Goal: Information Seeking & Learning: Understand process/instructions

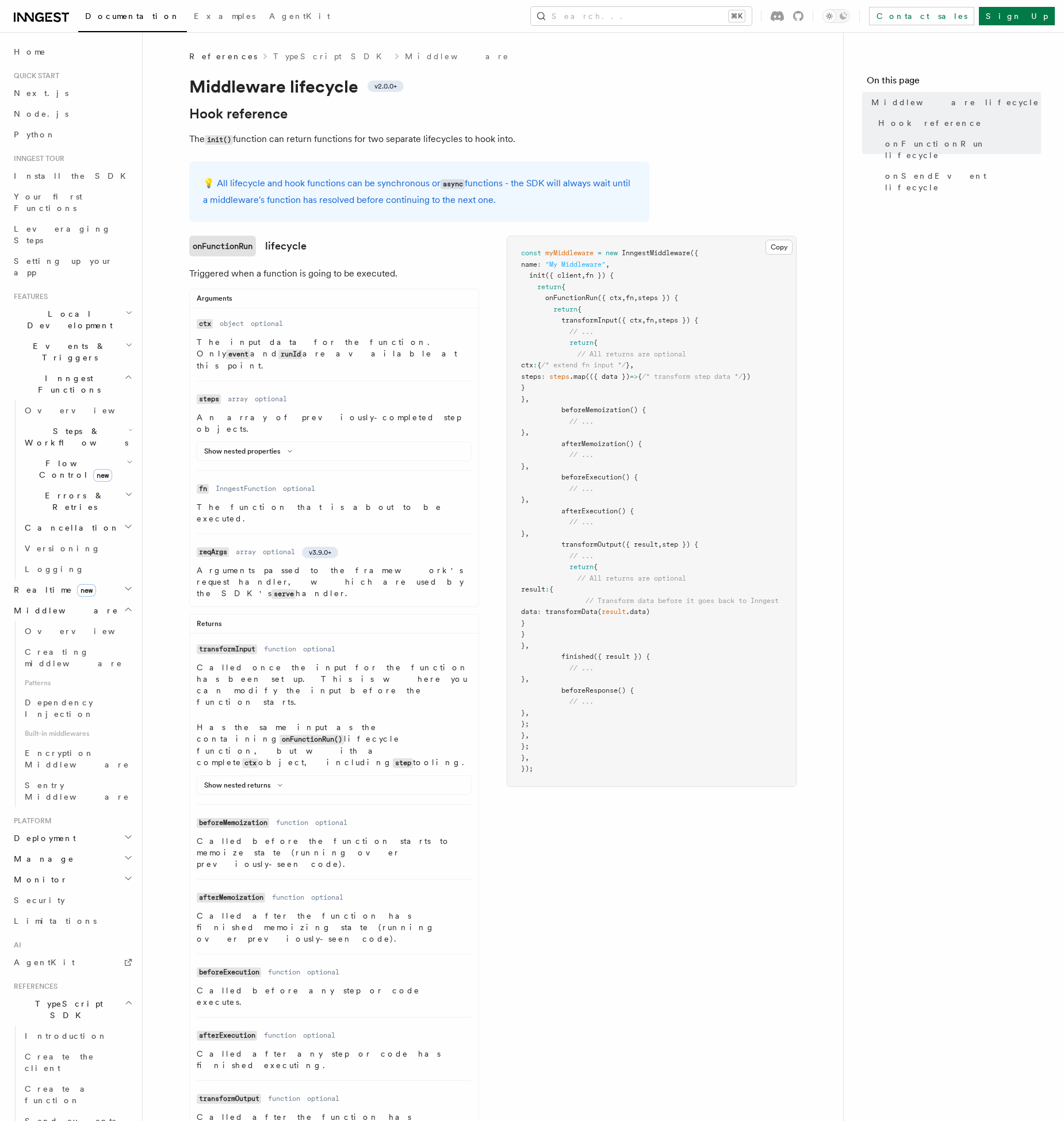
click at [945, 332] on nav "On this page Middleware lifecycle Hook reference onFunctionRun lifecycle onSend…" at bounding box center [953, 576] width 221 height 1089
drag, startPoint x: 315, startPoint y: 640, endPoint x: 242, endPoint y: 618, distance: 76.2
click at [242, 662] on dd "Called once the input for the function has been set up. This is where you can m…" at bounding box center [334, 728] width 275 height 133
click at [242, 662] on p "Called once the input for the function has been set up. This is where you can m…" at bounding box center [334, 685] width 275 height 46
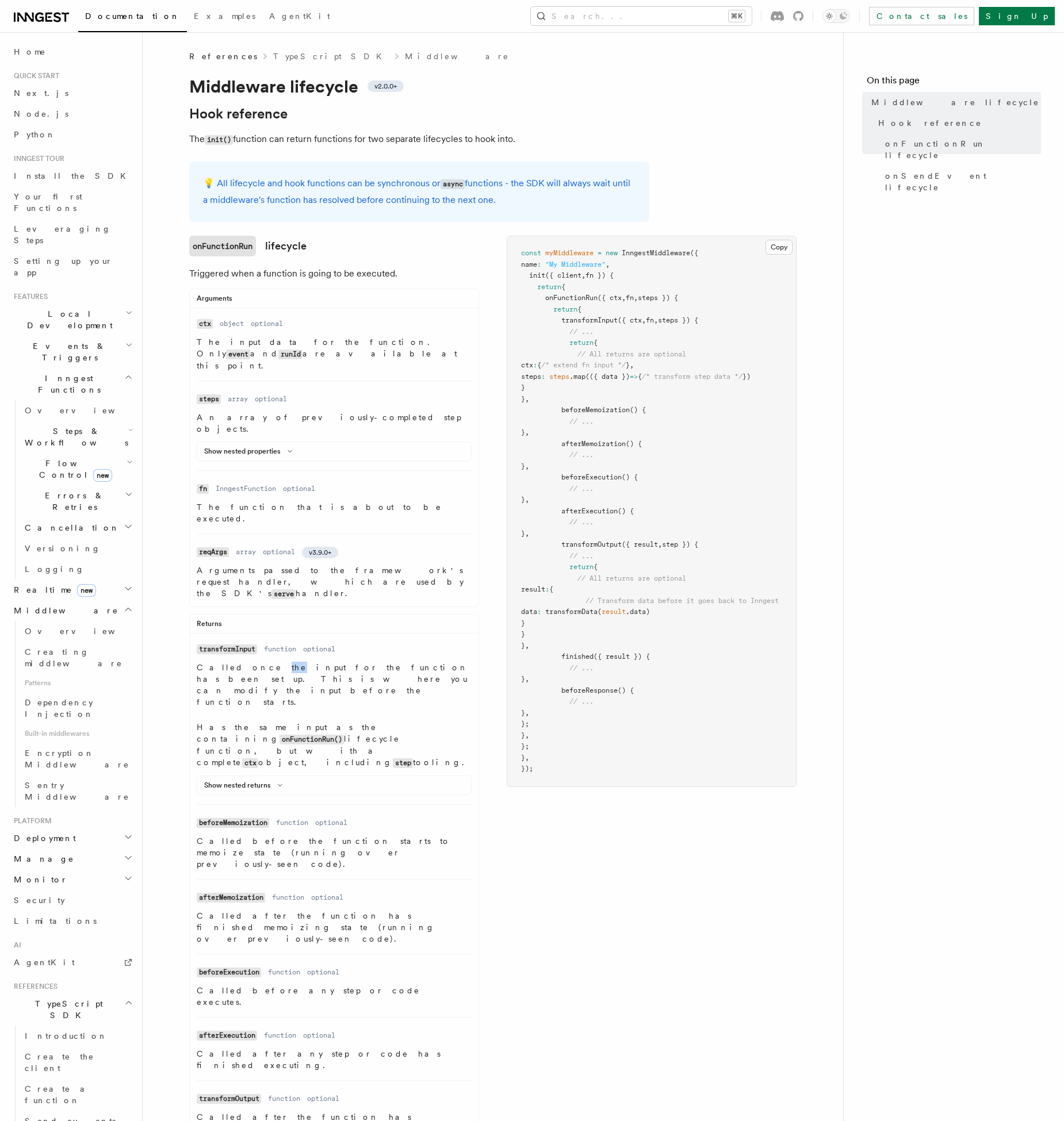
click at [242, 662] on p "Called once the input for the function has been set up. This is where you can m…" at bounding box center [334, 685] width 275 height 46
click at [240, 662] on dd "Called once the input for the function has been set up. This is where you can m…" at bounding box center [334, 728] width 275 height 133
click at [778, 246] on button "Copy Copied" at bounding box center [779, 246] width 27 height 15
click at [545, 377] on span ":" at bounding box center [544, 376] width 4 height 8
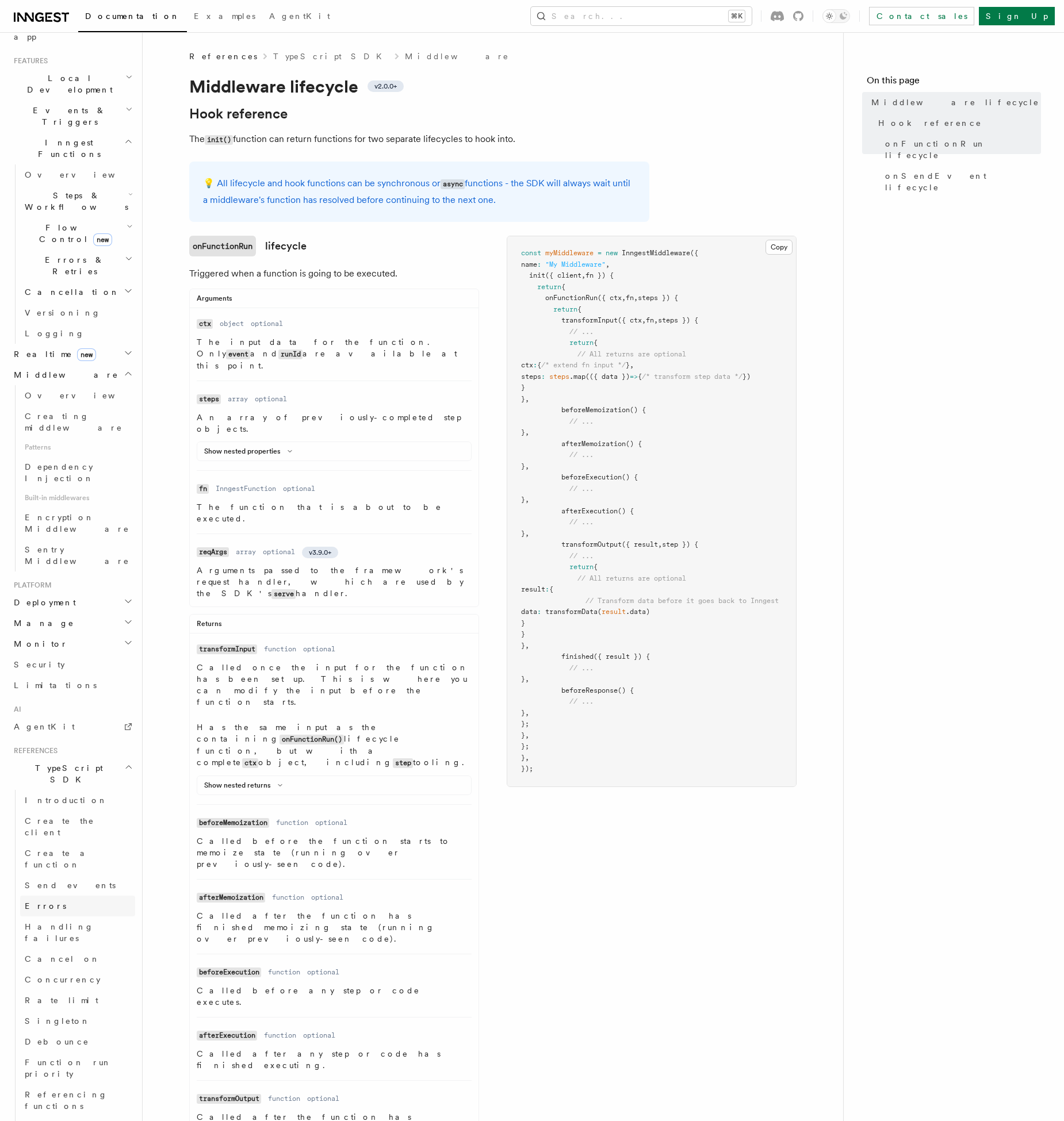
scroll to position [374, 0]
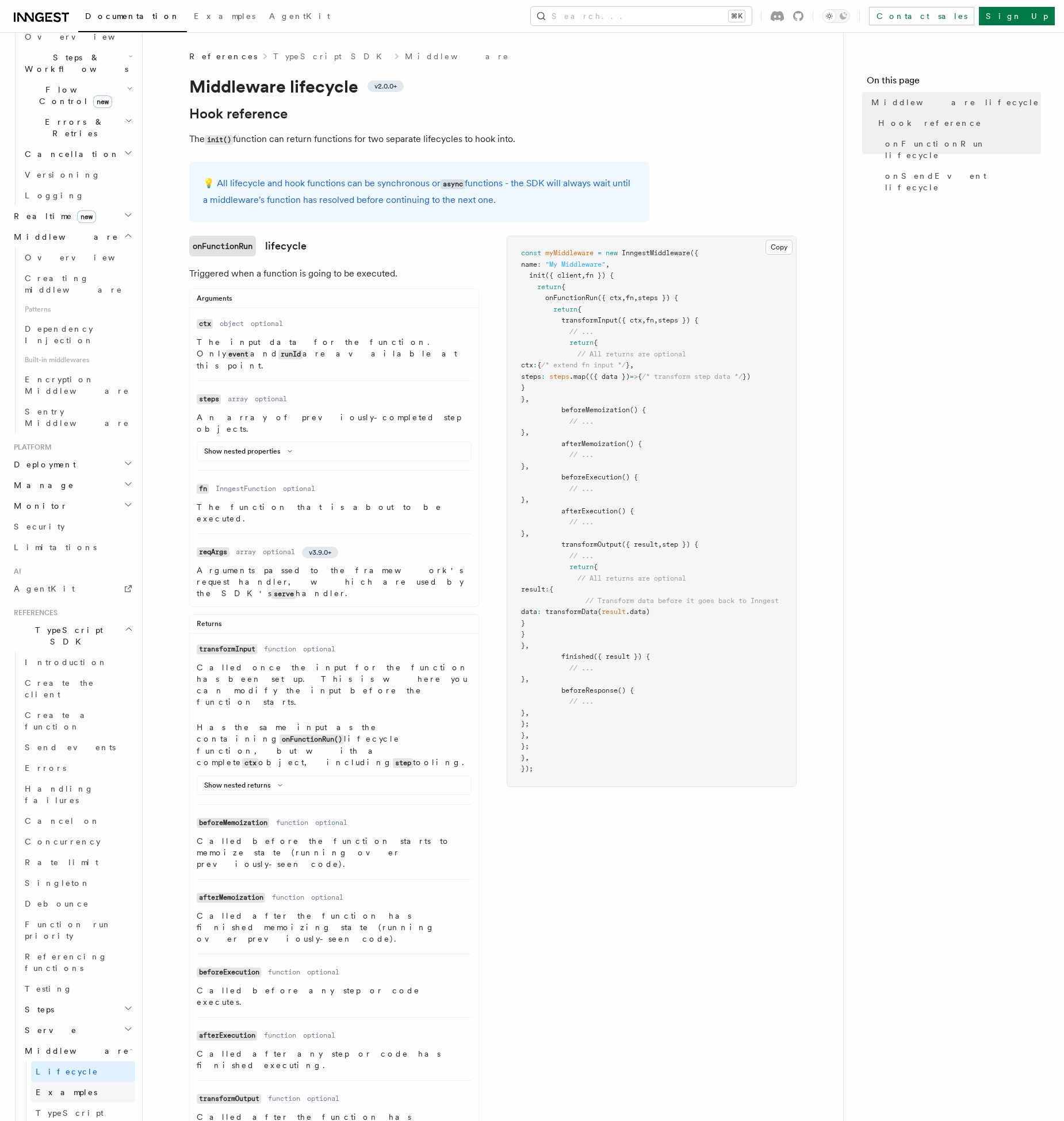
click at [90, 1082] on link "Examples" at bounding box center [83, 1092] width 104 height 21
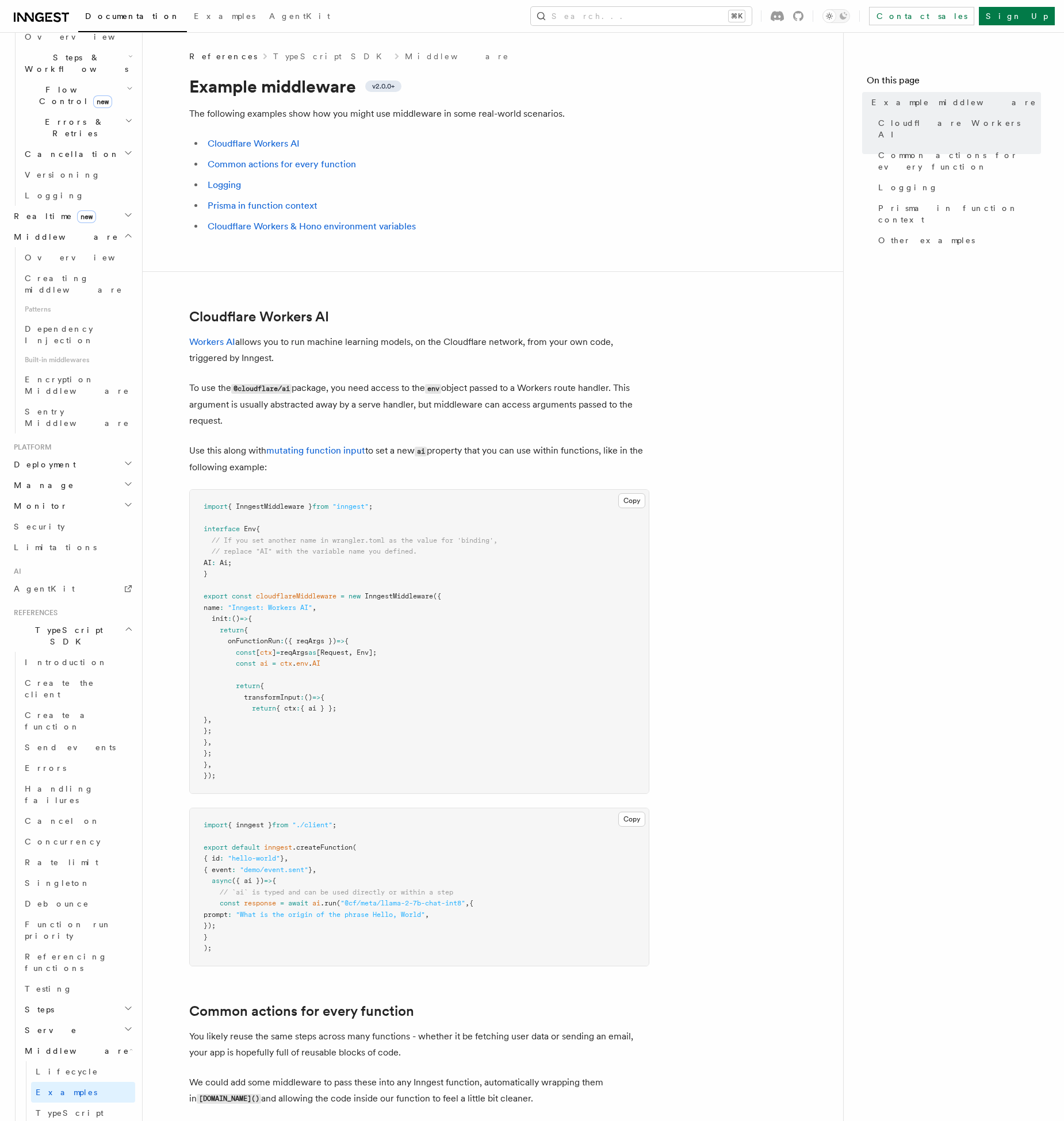
click at [411, 565] on pre "import { InngestMiddleware } from "inngest" ; interface Env { // If you set ano…" at bounding box center [419, 642] width 459 height 304
click at [429, 613] on pre "import { InngestMiddleware } from "inngest" ; interface Env { // If you set ano…" at bounding box center [419, 642] width 459 height 304
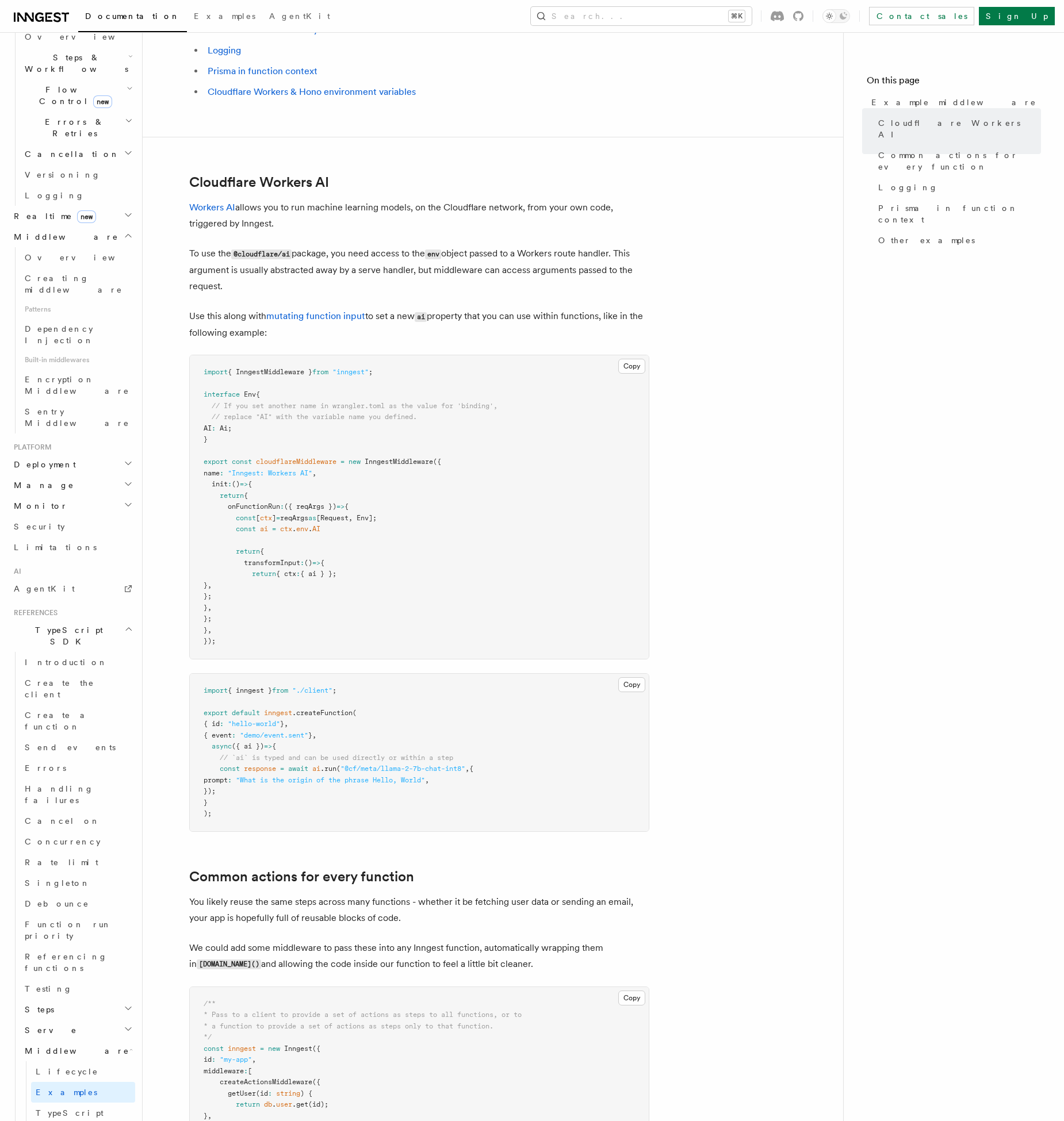
scroll to position [72, 0]
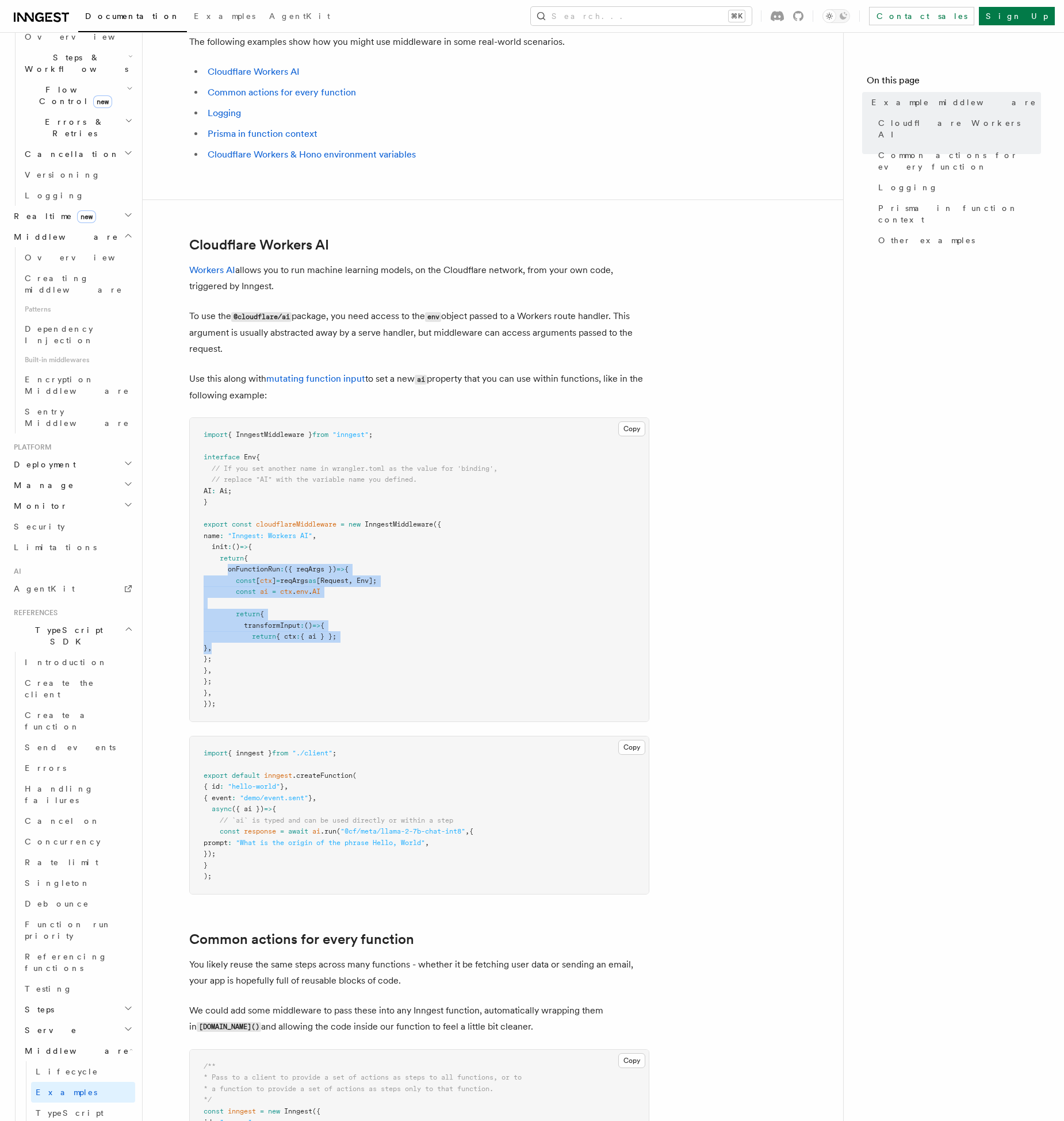
drag, startPoint x: 227, startPoint y: 573, endPoint x: 336, endPoint y: 651, distance: 134.0
click at [336, 651] on pre "import { InngestMiddleware } from "inngest" ; interface Env { // If you set ano…" at bounding box center [419, 570] width 459 height 304
click at [461, 381] on p "Use this along with mutating function input to set a new ai property that you c…" at bounding box center [419, 387] width 460 height 33
click at [55, 1067] on span "Lifecycle" at bounding box center [67, 1071] width 62 height 9
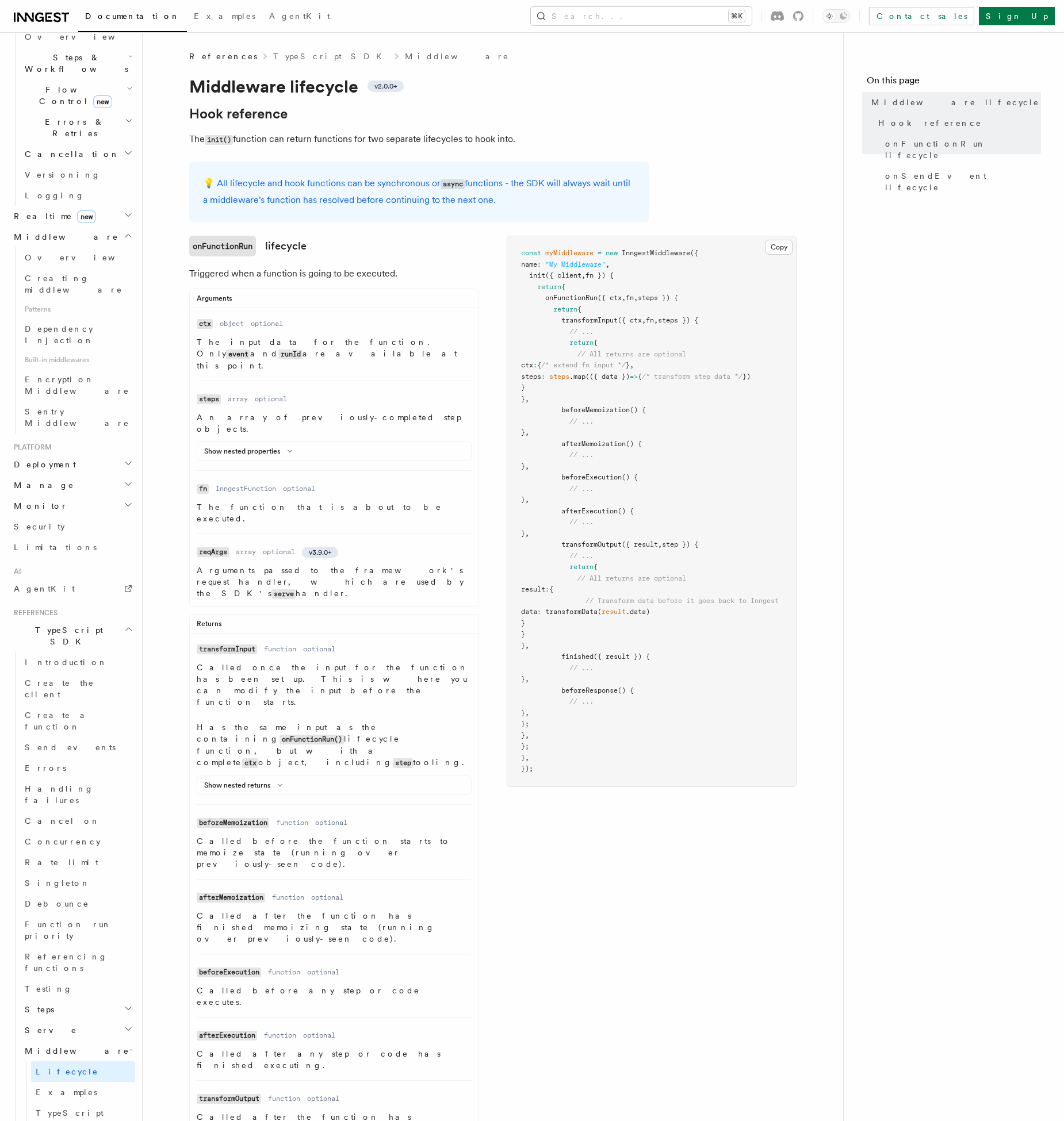
click at [565, 298] on span "onFunctionRun" at bounding box center [571, 298] width 53 height 8
click at [738, 361] on pre "const myMiddleware = new InngestMiddleware ({ name : "My Middleware" , init ({ …" at bounding box center [651, 511] width 289 height 550
click at [574, 300] on span "onFunctionRun" at bounding box center [571, 298] width 53 height 8
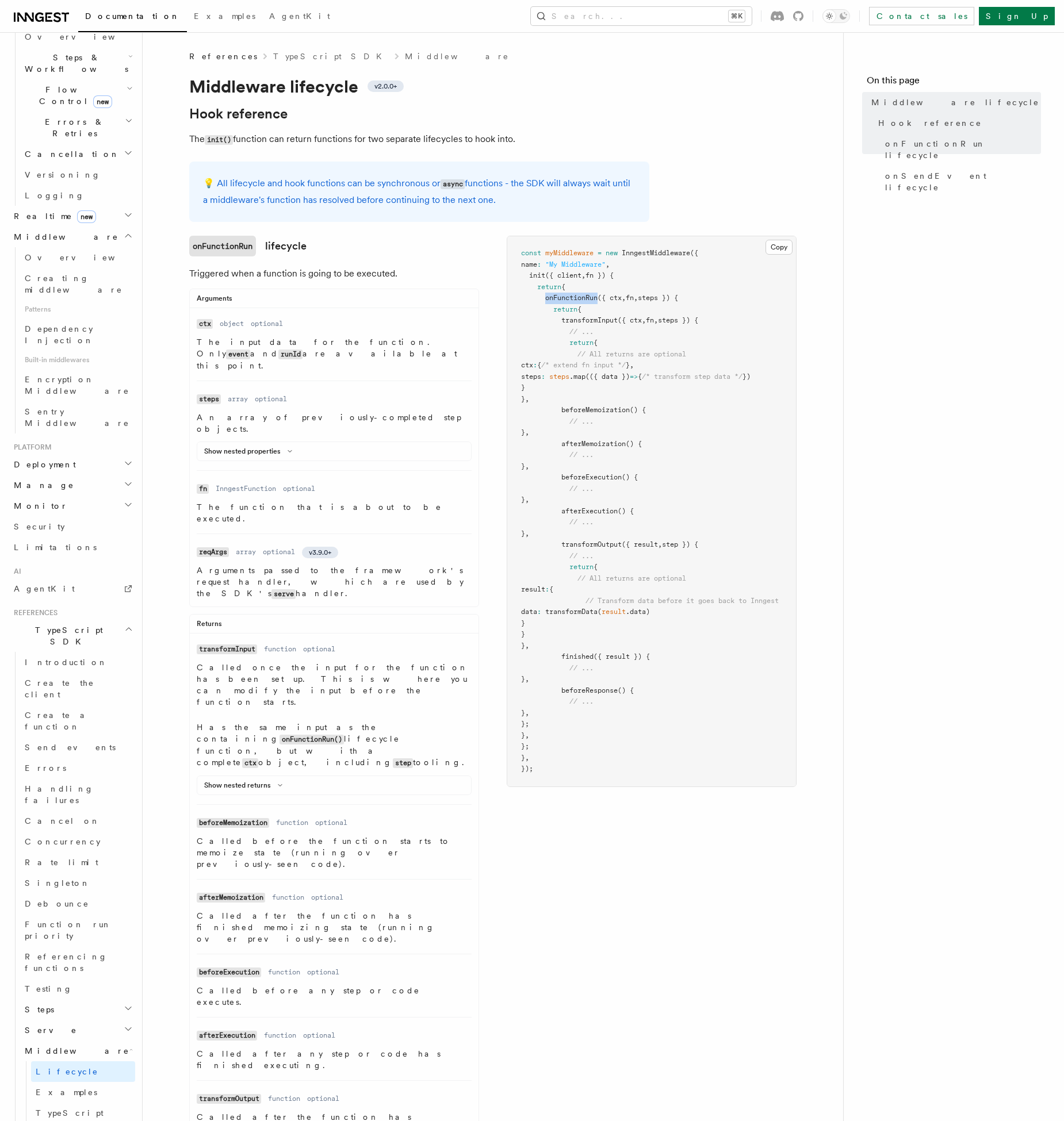
copy span "onFunctionRun"
click at [763, 464] on pre "const myMiddleware = new InngestMiddleware ({ name : "My Middleware" , init ({ …" at bounding box center [651, 511] width 289 height 550
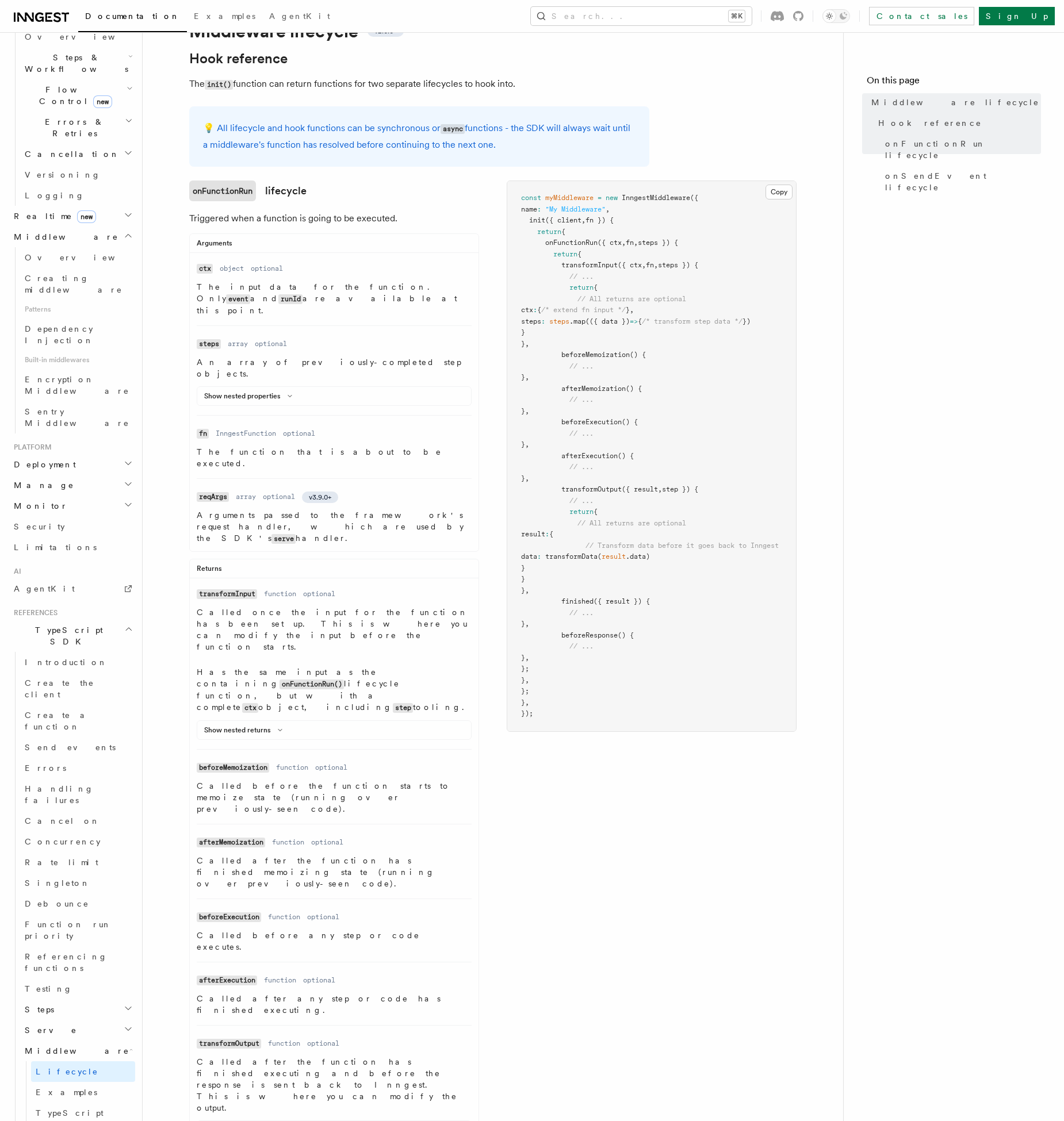
scroll to position [55, 0]
click at [250, 726] on button "Show nested returns" at bounding box center [245, 730] width 83 height 9
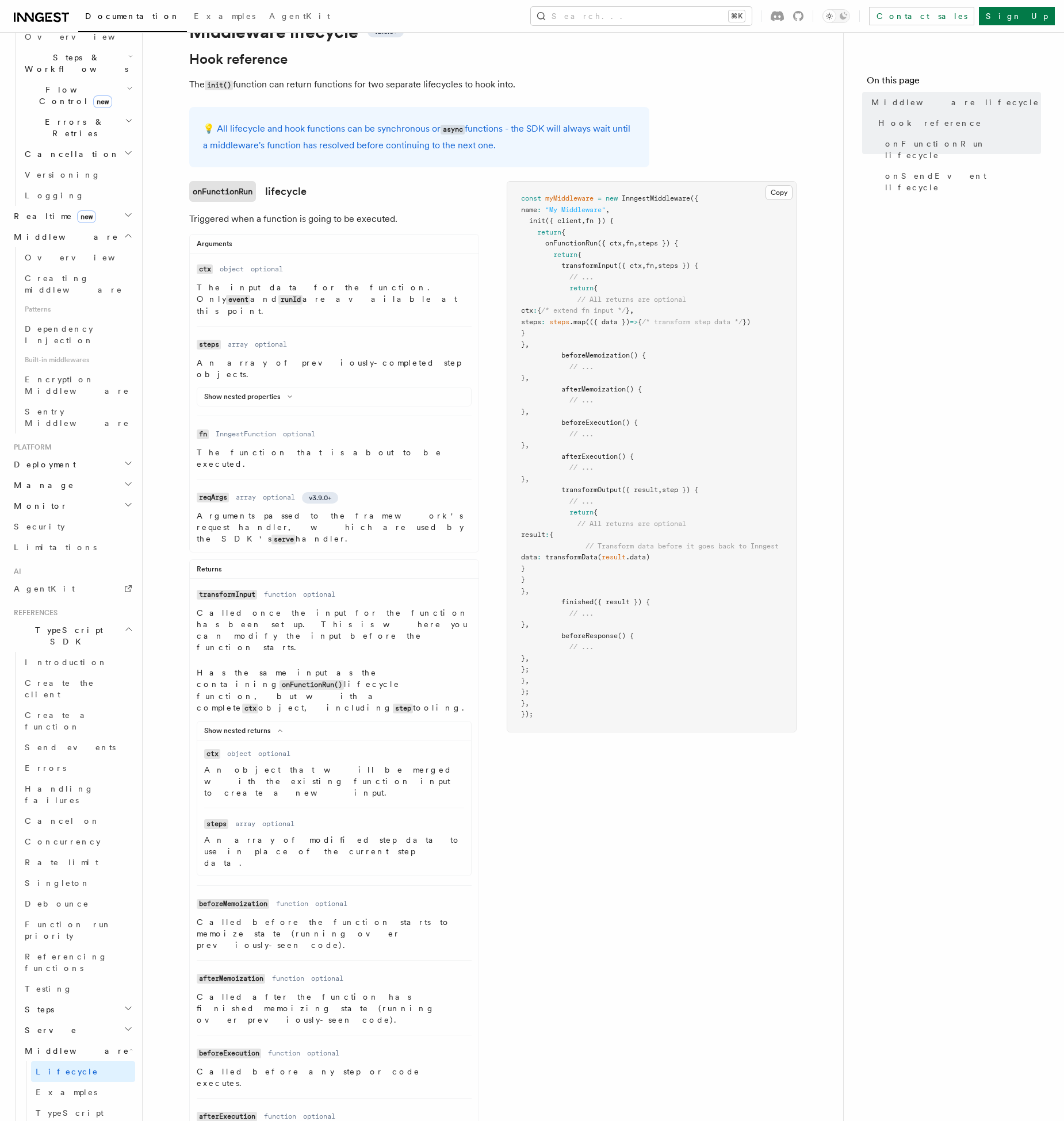
click at [838, 727] on main "References TypeScript SDK Middleware Middleware lifecycle v2.0.0+ Hook referenc…" at bounding box center [502, 1059] width 682 height 2163
